Goal: Information Seeking & Learning: Learn about a topic

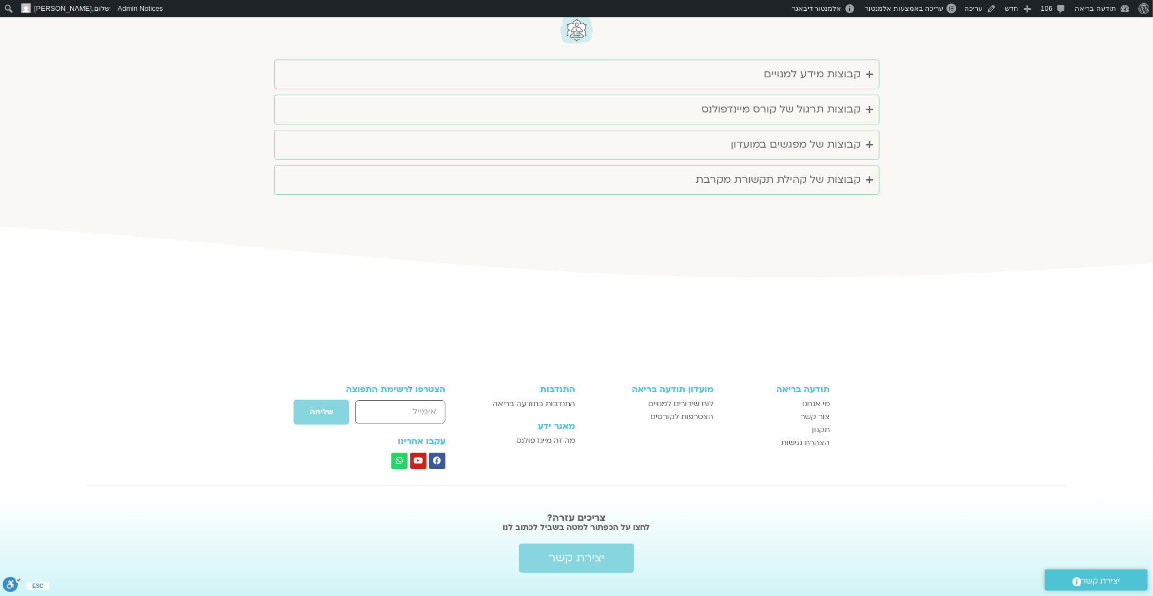
scroll to position [2847, 0]
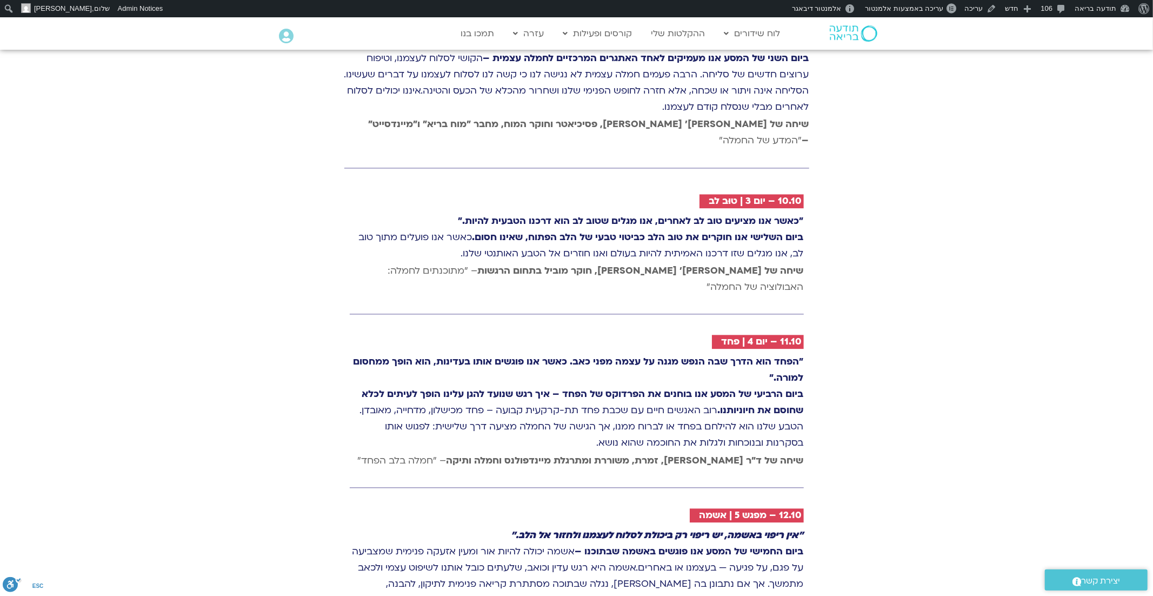
scroll to position [1847, 0]
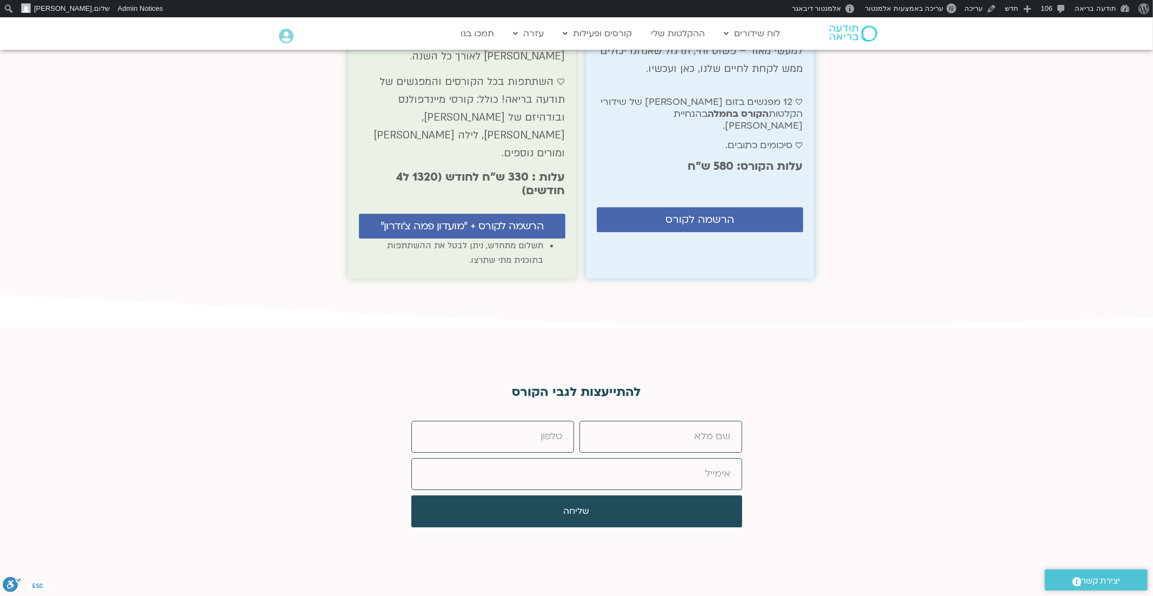
scroll to position [6464, 0]
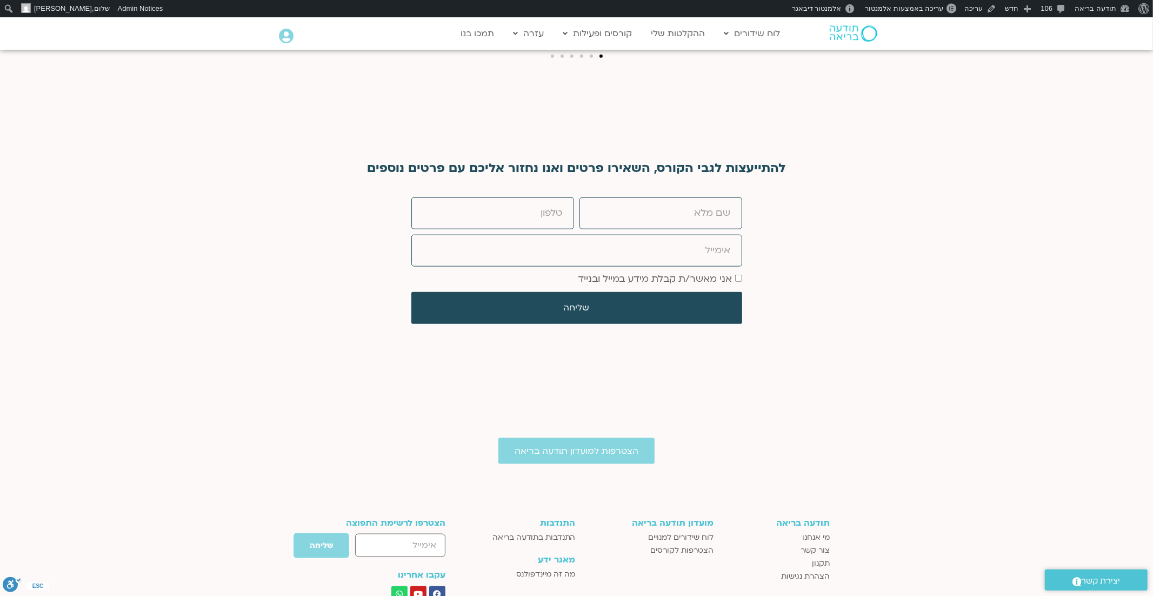
scroll to position [4495, 0]
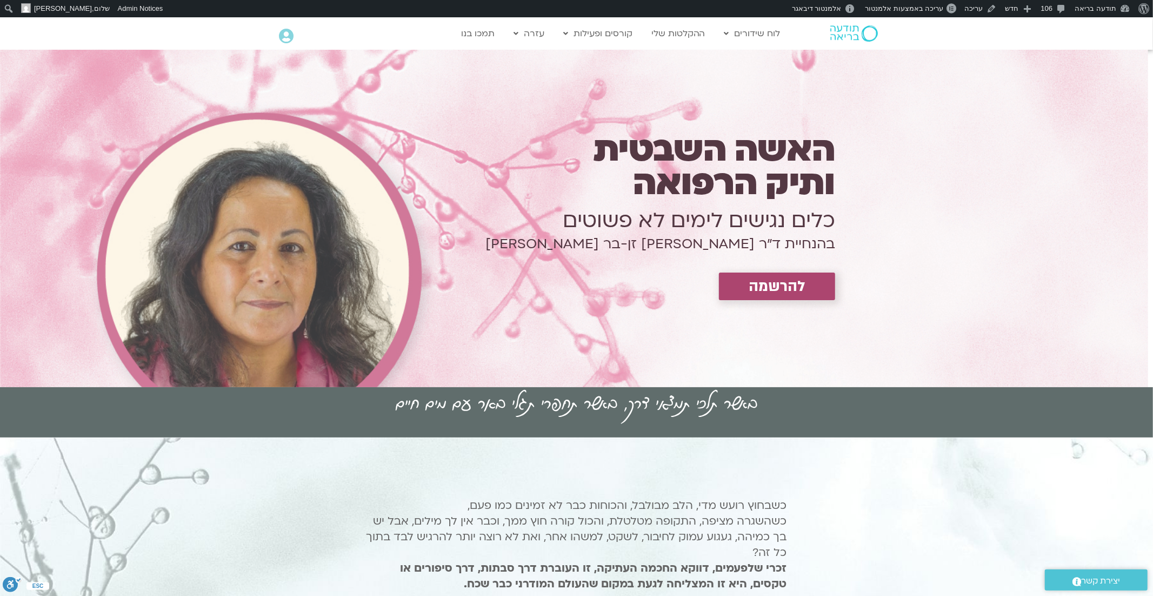
click at [848, 32] on img at bounding box center [854, 33] width 48 height 16
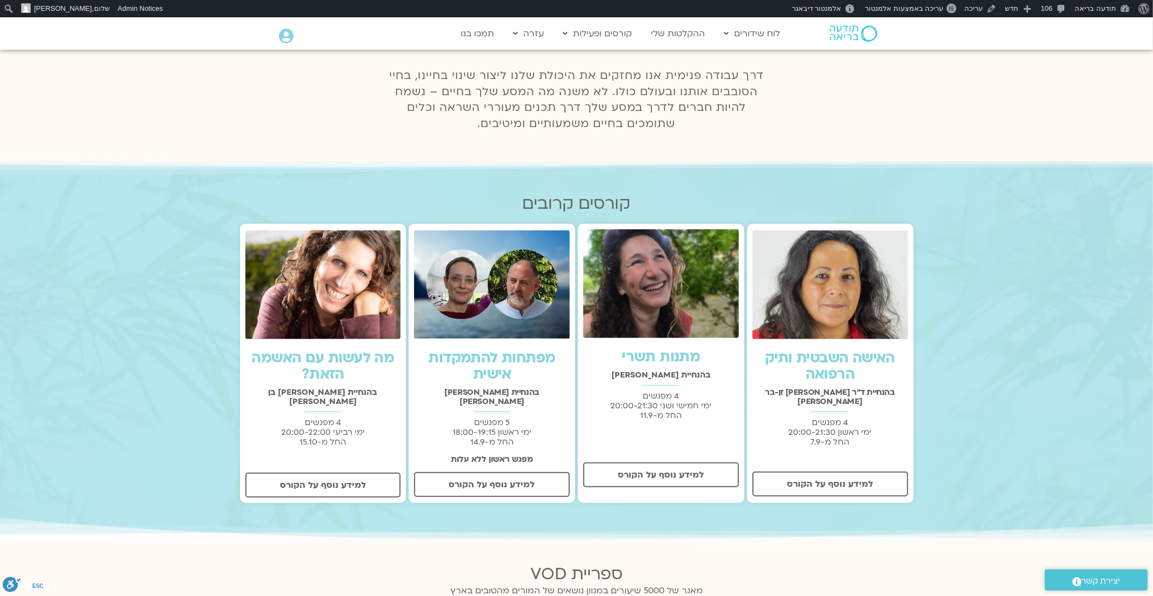
scroll to position [230, 0]
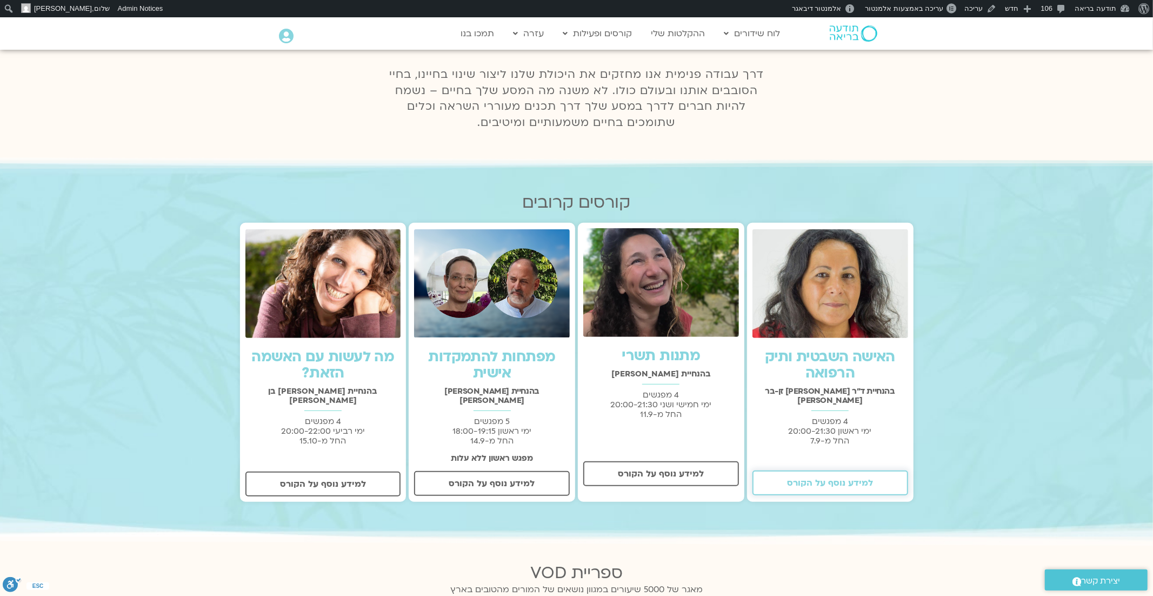
click at [818, 478] on span "למידע נוסף על הקורס" at bounding box center [830, 483] width 86 height 10
click at [828, 359] on link "האישה השבטית ותיק הרפואה" at bounding box center [830, 365] width 130 height 36
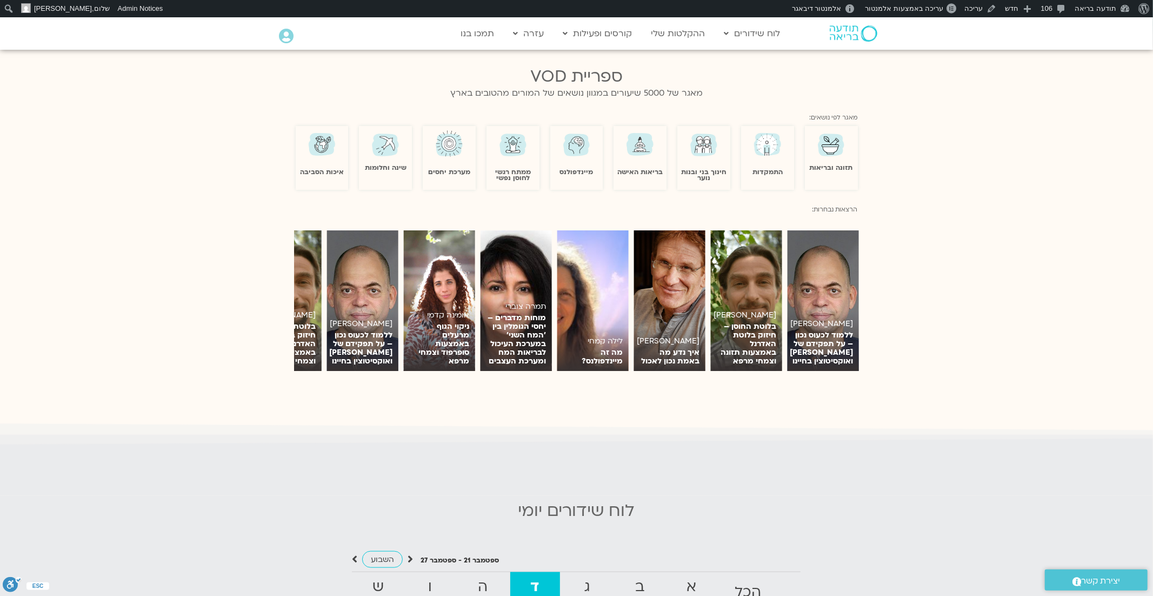
scroll to position [744, 0]
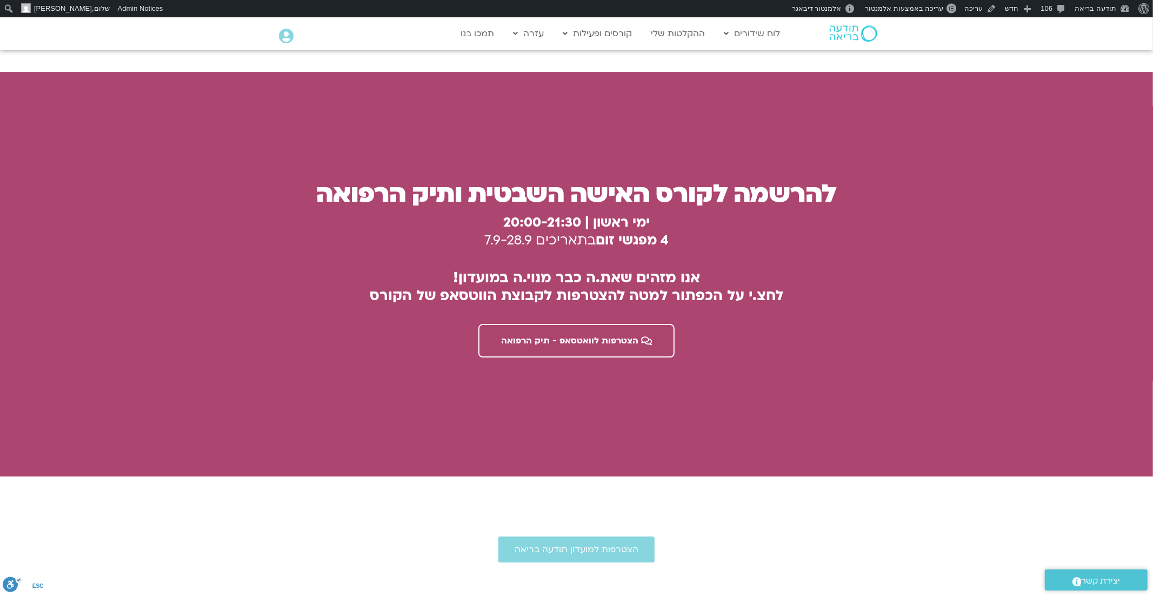
scroll to position [2918, 0]
